Goal: Use online tool/utility: Utilize a website feature to perform a specific function

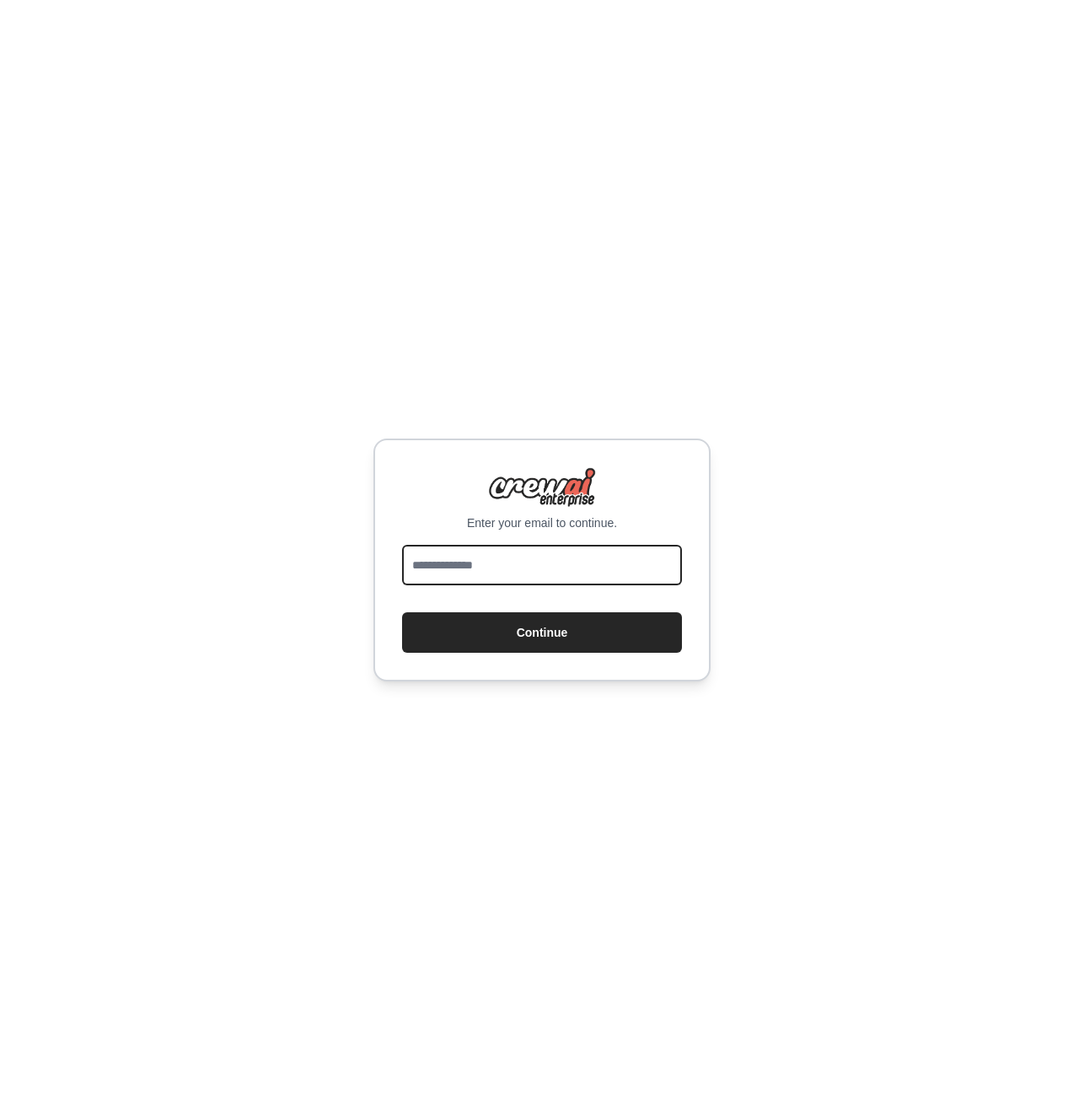
click at [515, 573] on input "email" at bounding box center [542, 564] width 279 height 41
type input "**********"
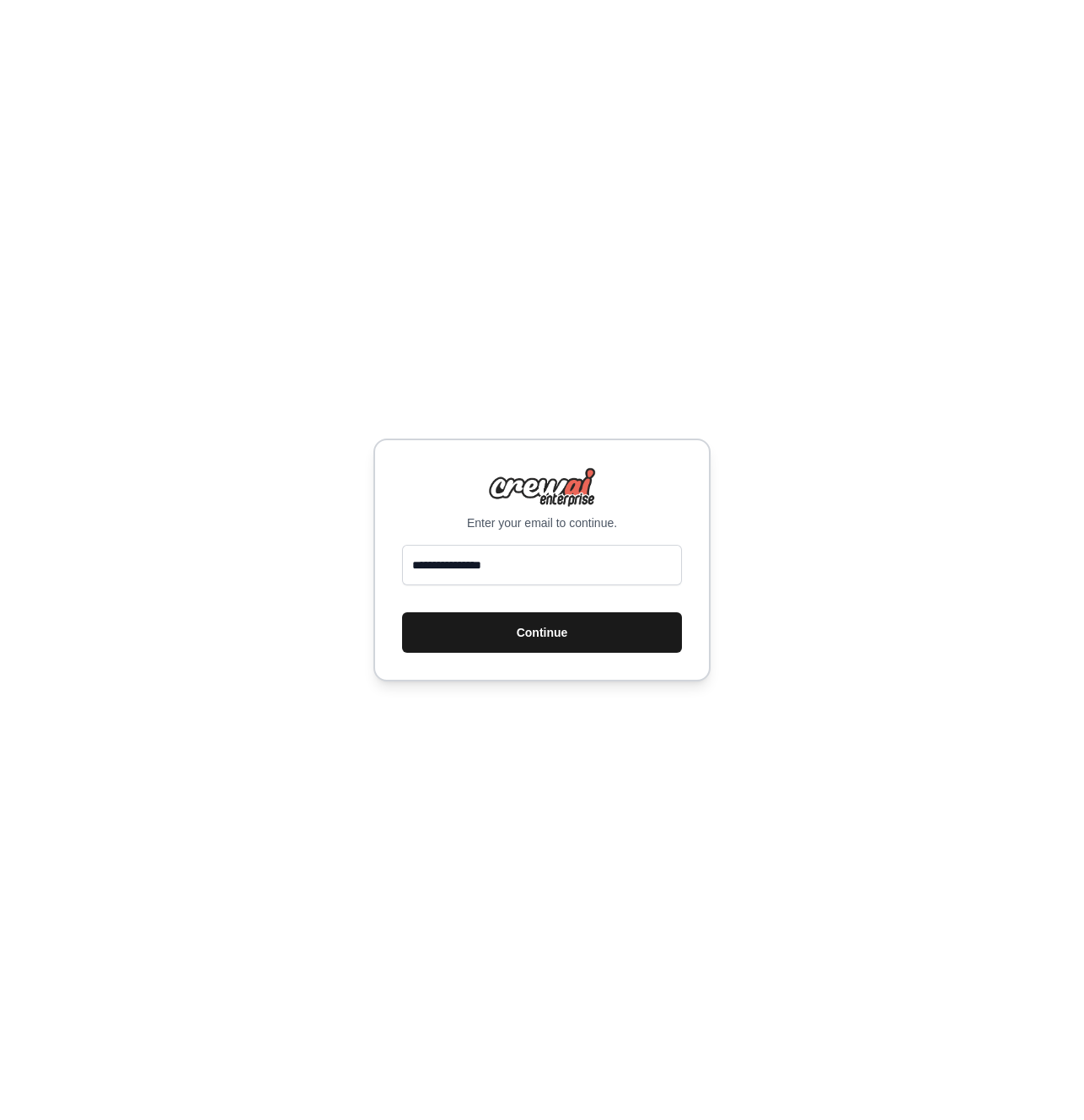
click at [520, 640] on button "Continue" at bounding box center [542, 632] width 279 height 41
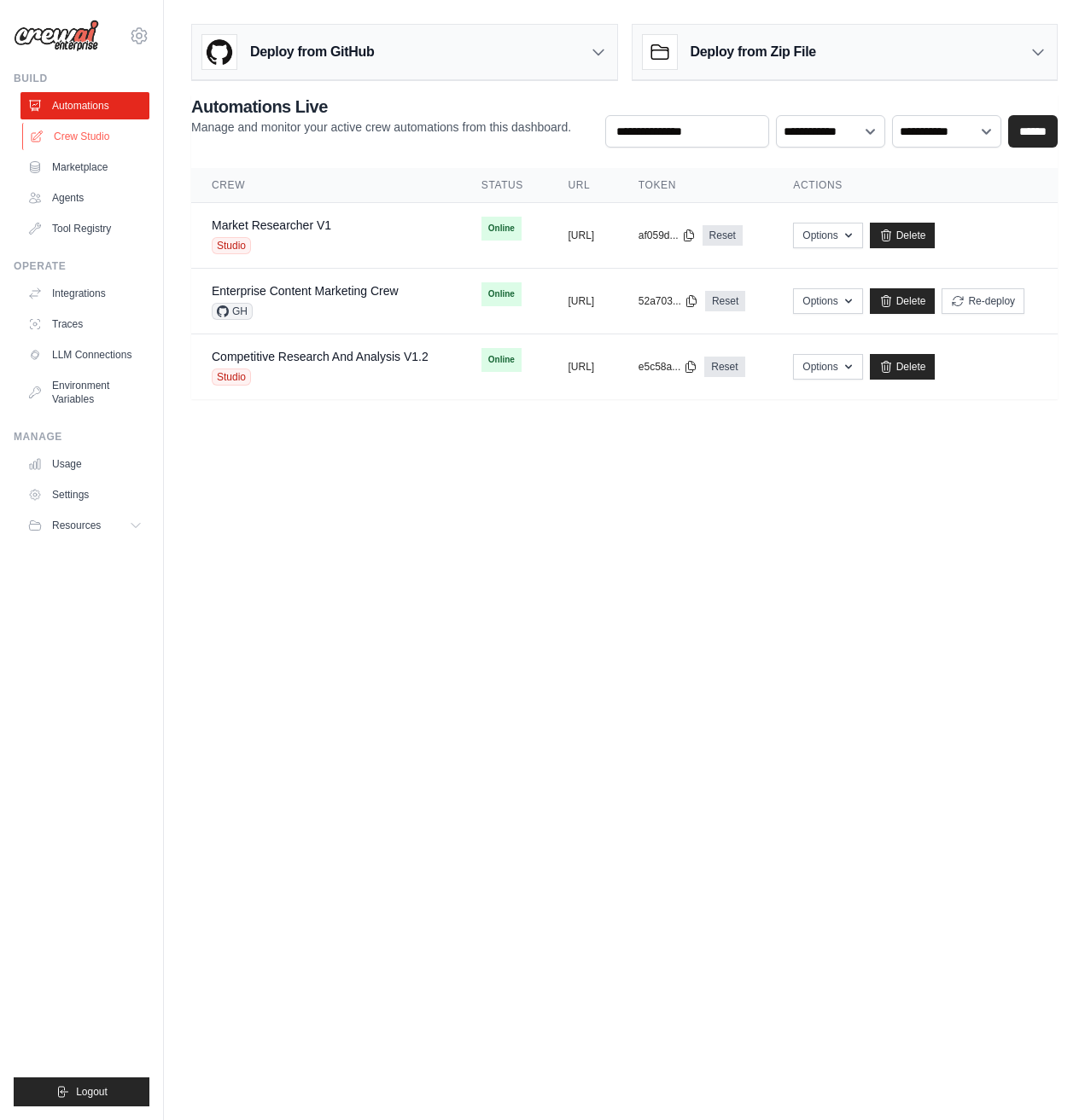
click at [74, 137] on link "Crew Studio" at bounding box center [86, 136] width 129 height 27
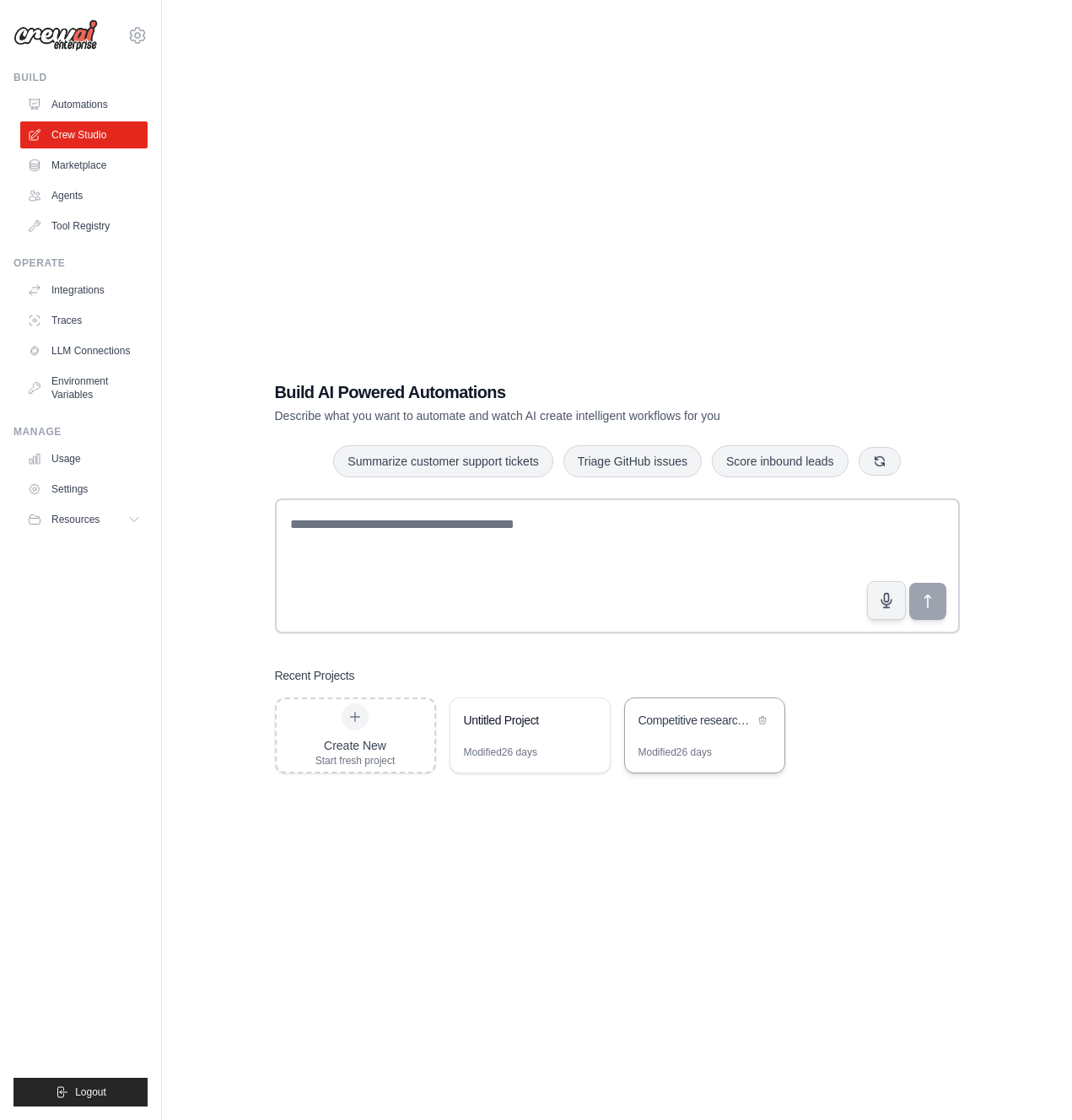
click at [704, 735] on div "Competitive research and analysis" at bounding box center [705, 721] width 160 height 47
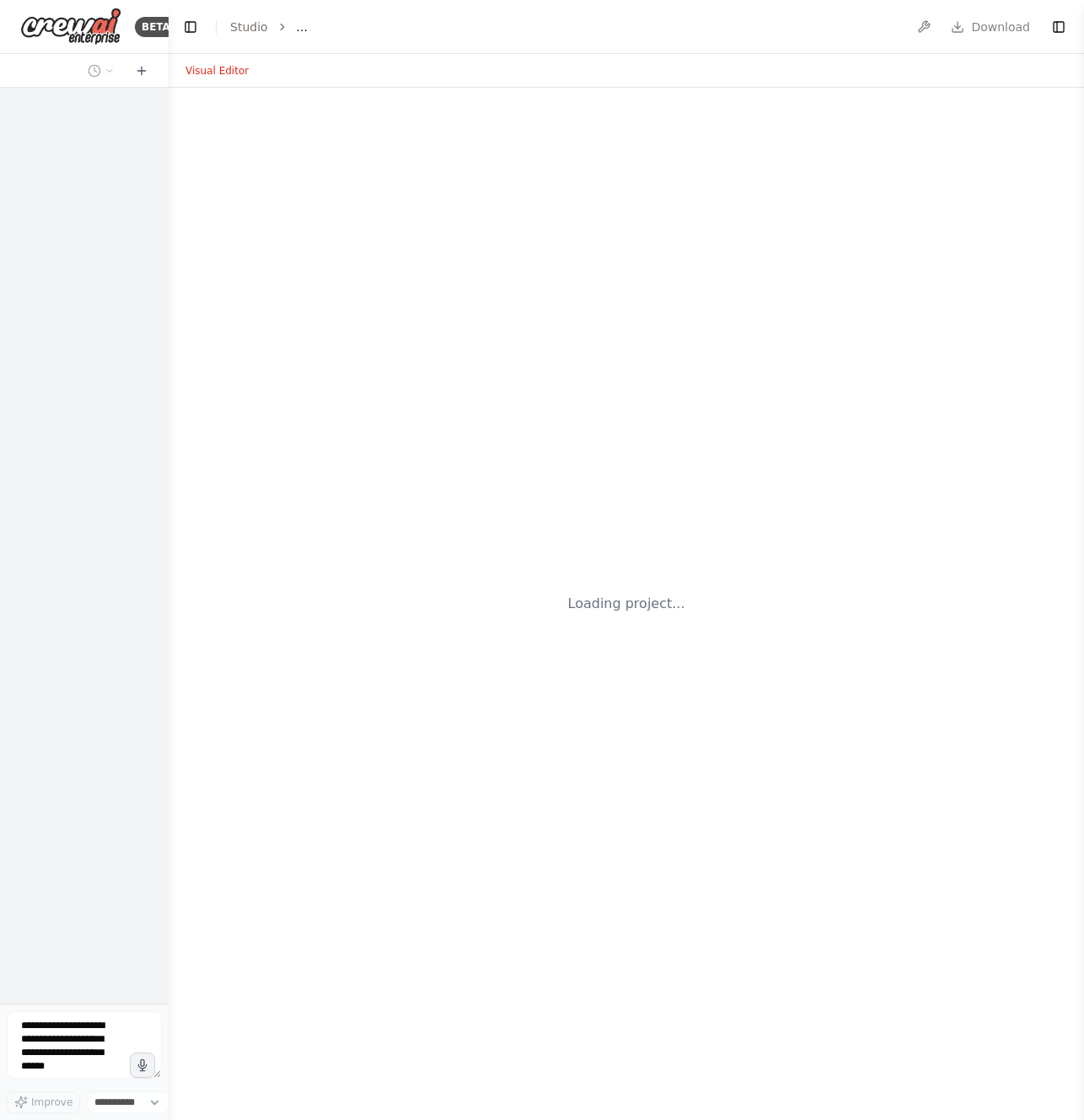
select select "****"
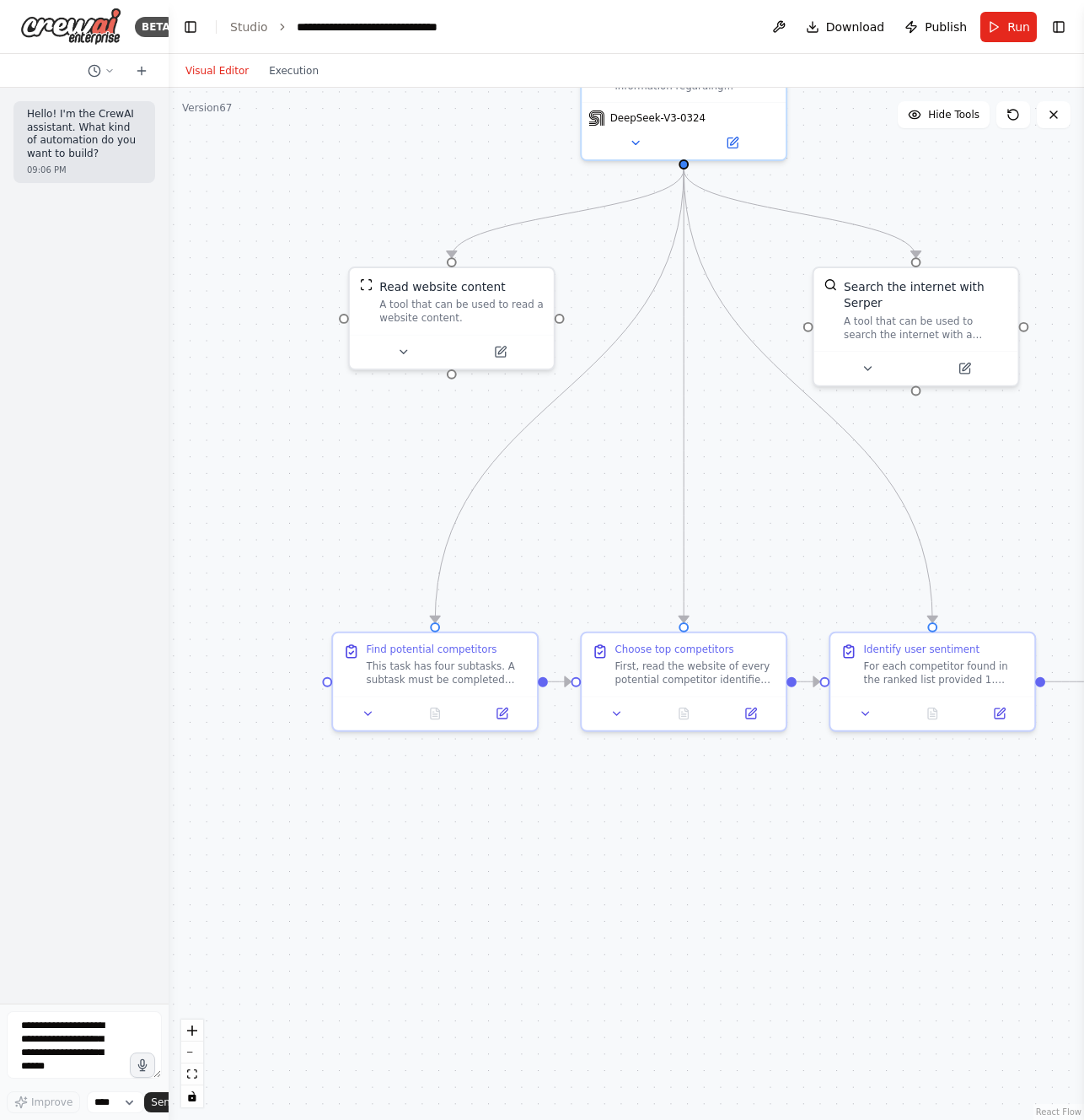
drag, startPoint x: 401, startPoint y: 718, endPoint x: 555, endPoint y: 1051, distance: 366.9
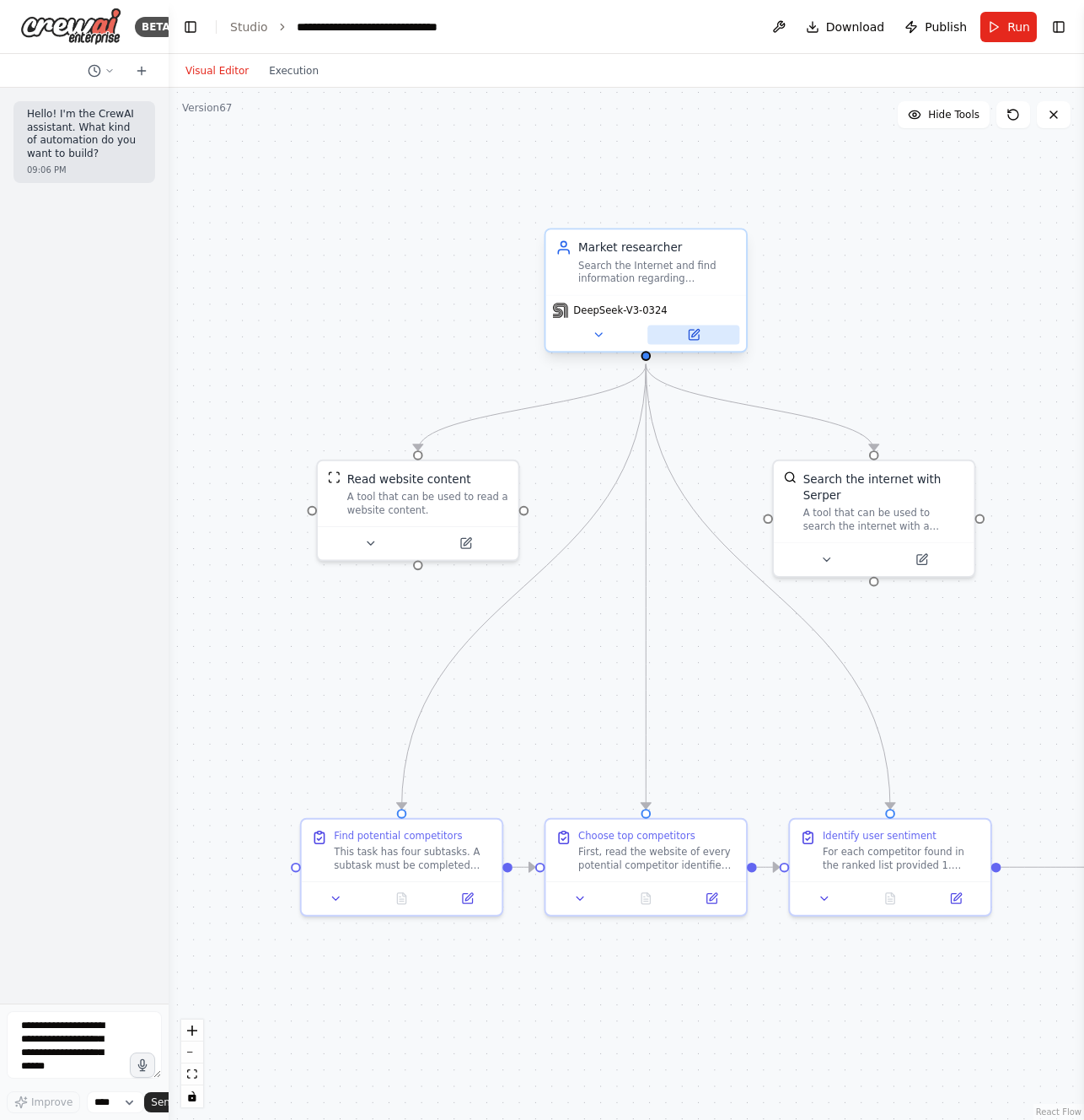
click at [702, 330] on button at bounding box center [693, 334] width 92 height 19
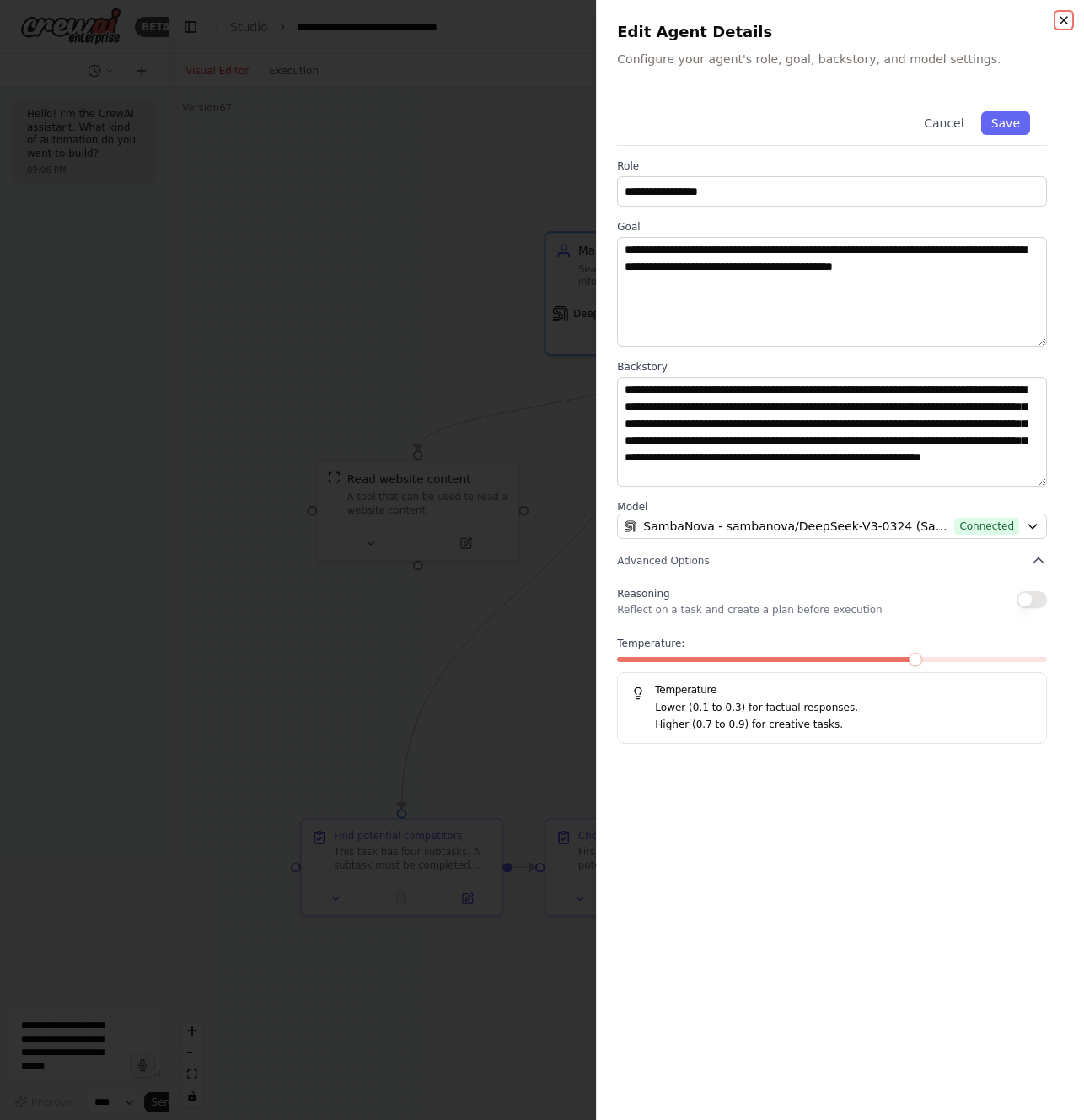
click at [1063, 21] on icon "button" at bounding box center [1064, 20] width 7 height 7
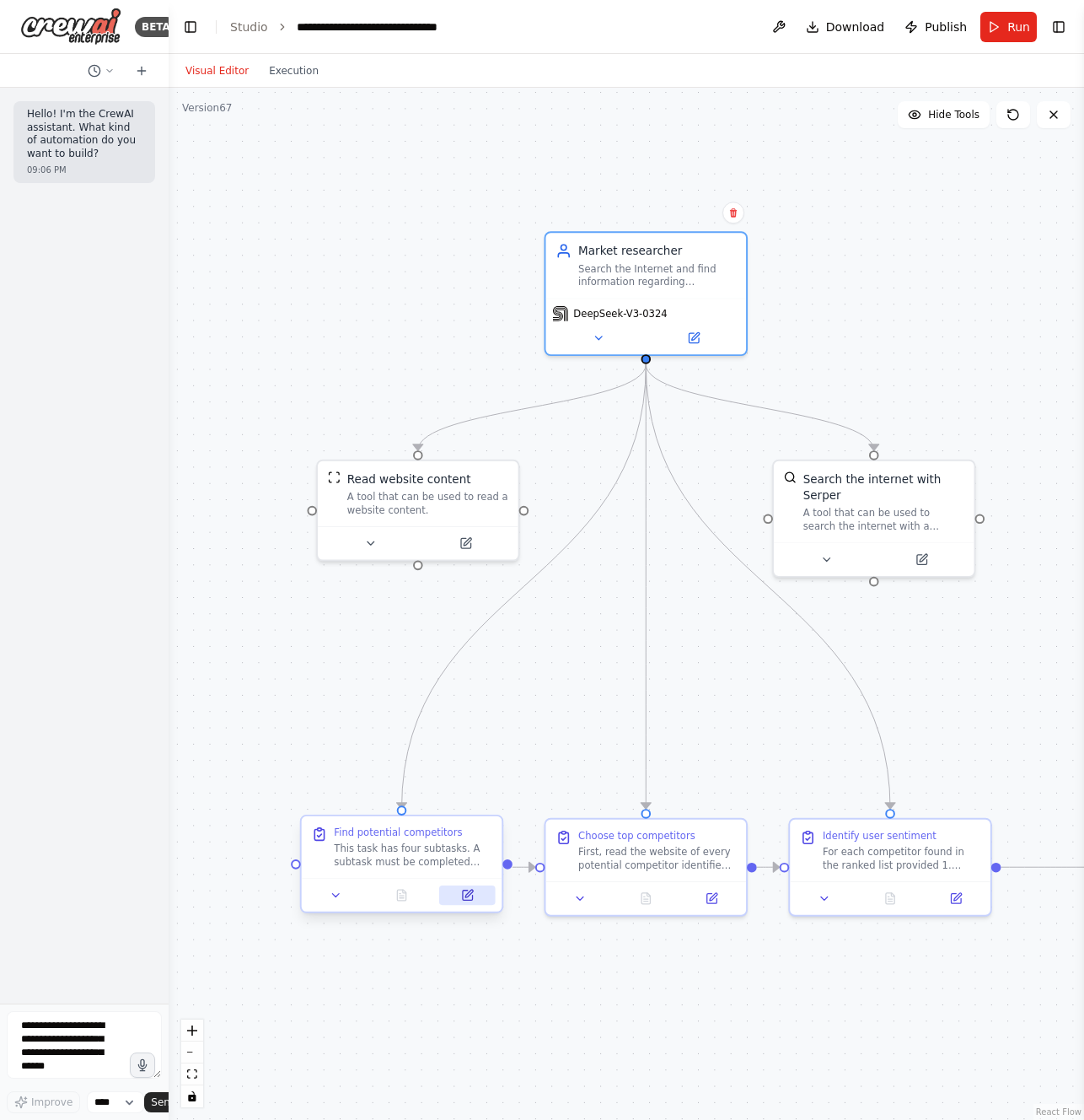
click at [470, 900] on icon at bounding box center [467, 895] width 13 height 13
click at [466, 896] on icon at bounding box center [469, 893] width 8 height 8
